Goal: Find specific page/section: Find specific page/section

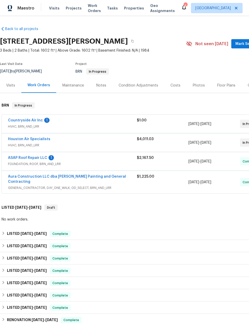
scroll to position [7, 0]
click at [31, 119] on link "Countryside Air Inc" at bounding box center [25, 121] width 35 height 4
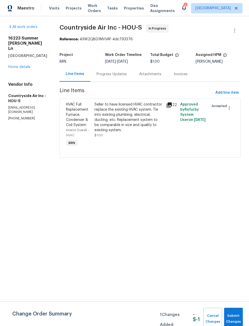
click at [117, 75] on div "Progress Updates" at bounding box center [112, 74] width 30 height 5
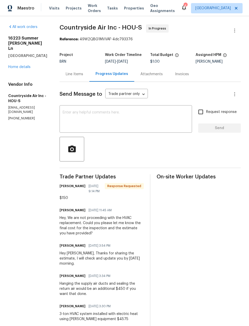
click at [27, 67] on div "All work orders [STREET_ADDRESS][PERSON_NAME] Home details Vendor Info Countrys…" at bounding box center [27, 72] width 39 height 96
click at [20, 65] on link "Home details" at bounding box center [19, 67] width 22 height 4
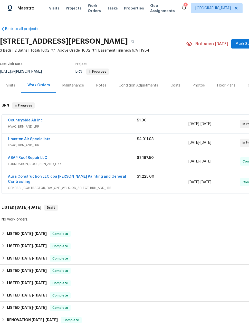
click at [73, 8] on span "Projects" at bounding box center [74, 8] width 16 height 5
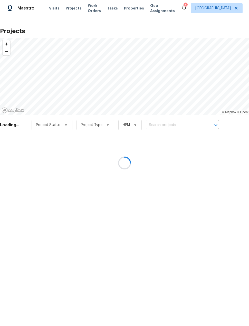
click at [178, 122] on div at bounding box center [124, 163] width 249 height 326
click at [185, 130] on div at bounding box center [124, 163] width 249 height 326
click at [189, 123] on div at bounding box center [124, 163] width 249 height 326
click at [174, 122] on div at bounding box center [124, 163] width 249 height 326
